Goal: Task Accomplishment & Management: Manage account settings

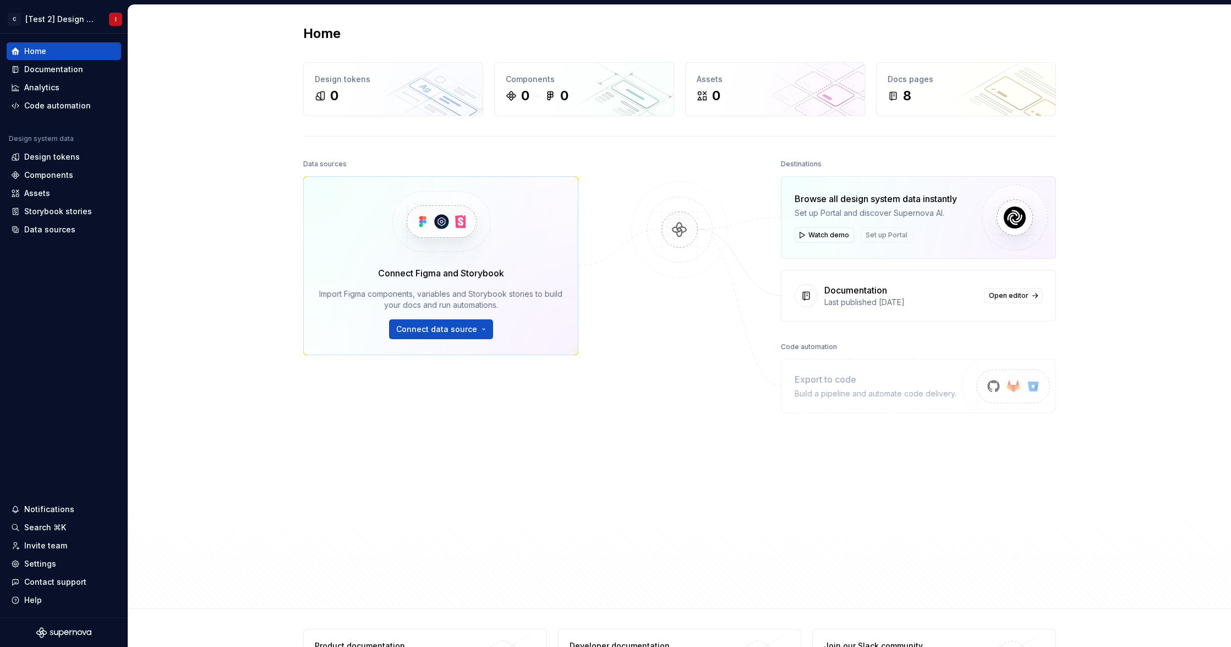
click at [226, 510] on div "Home Design tokens 0 Components 0 0 Assets 0 Docs pages 8 Data sources Connect …" at bounding box center [679, 307] width 1103 height 604
click at [97, 18] on html "C [Test 2] Design System I Home Documentation Analytics Code automation Design …" at bounding box center [615, 323] width 1231 height 647
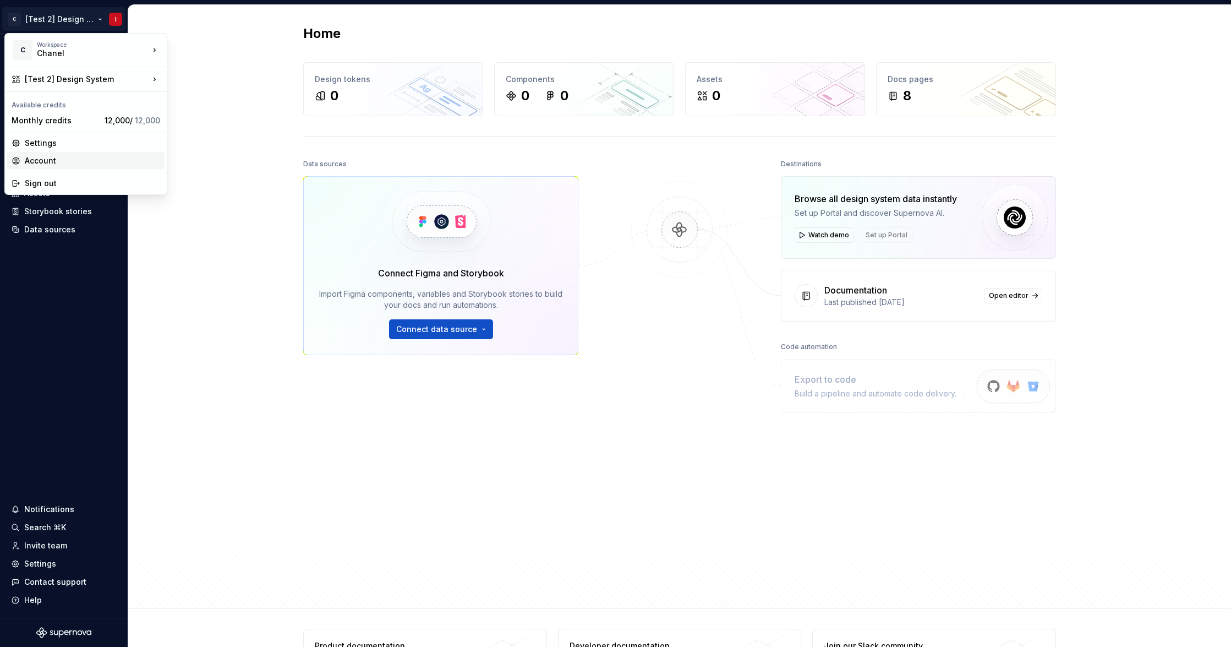
click at [50, 159] on div "Account" at bounding box center [92, 160] width 135 height 11
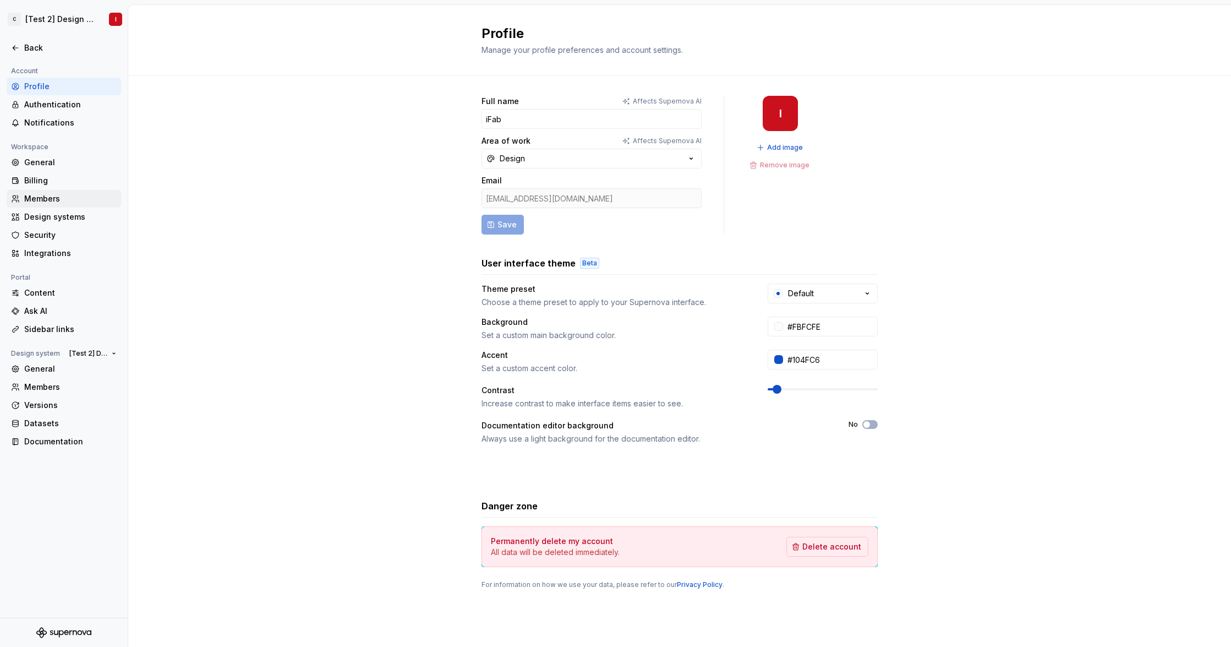
click at [59, 200] on div "Members" at bounding box center [70, 198] width 92 height 11
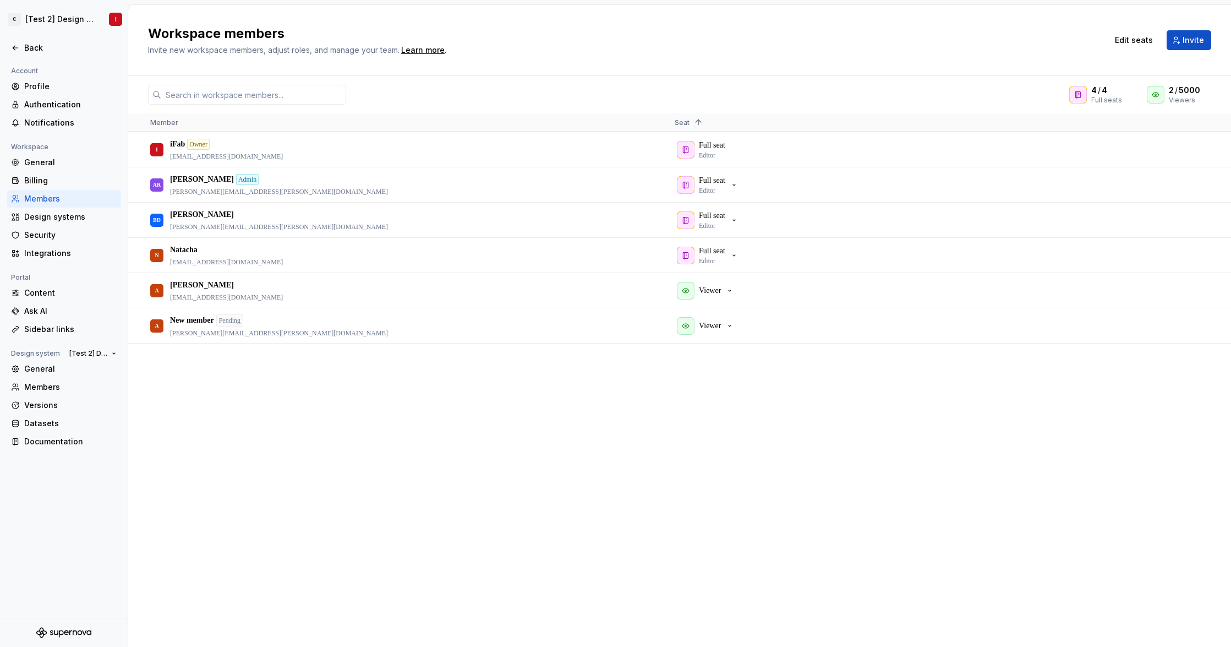
click at [377, 427] on div "I iFab Owner fabrice.billand@chanel.com Full seat Editor AR Alexis Rousseau Adm…" at bounding box center [679, 389] width 1103 height 514
click at [375, 423] on div "I iFab Owner fabrice.billand@chanel.com Full seat Editor AR Alexis Rousseau Adm…" at bounding box center [679, 389] width 1103 height 514
click at [209, 402] on div "I iFab Owner fabrice.billand@chanel.com Full seat Editor AR Alexis Rousseau Adm…" at bounding box center [679, 389] width 1103 height 514
